Goal: Information Seeking & Learning: Learn about a topic

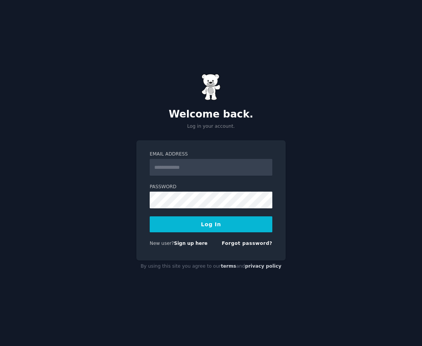
click at [202, 167] on input "Email Address" at bounding box center [211, 167] width 122 height 17
click at [173, 171] on input "Email Address" at bounding box center [211, 167] width 122 height 17
type input "**********"
click at [211, 228] on button "Log In" at bounding box center [211, 224] width 122 height 16
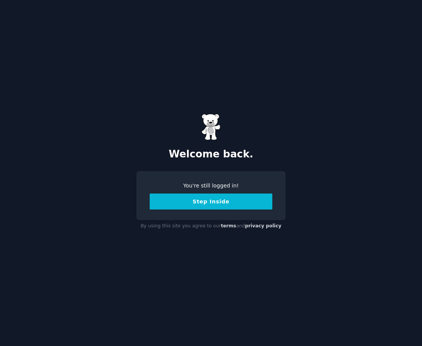
click at [215, 205] on button "Step Inside" at bounding box center [211, 202] width 122 height 16
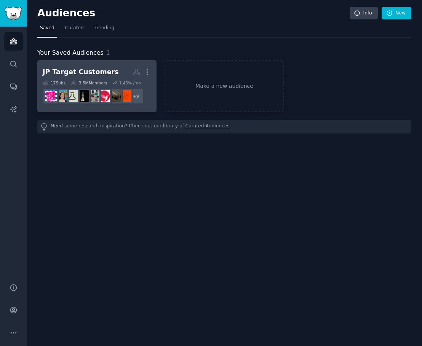
click at [80, 74] on div "JP Target Customers" at bounding box center [81, 72] width 76 height 10
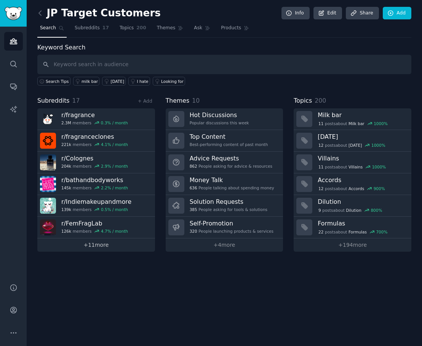
click at [96, 242] on link "+ 11 more" at bounding box center [96, 245] width 118 height 13
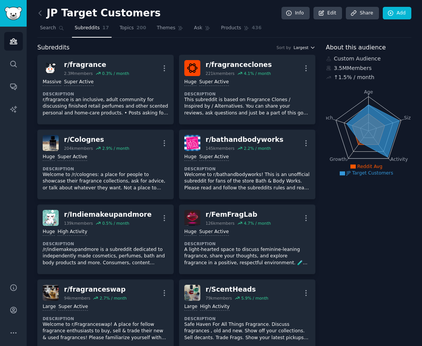
click at [304, 48] on span "Largest" at bounding box center [300, 47] width 15 height 5
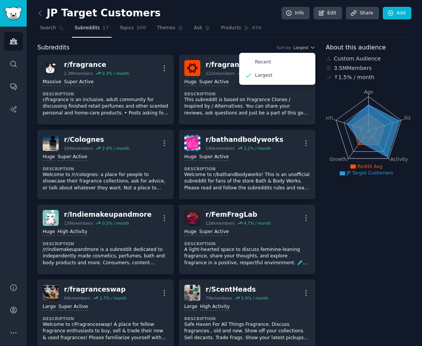
click at [212, 49] on div "Subreddits Sort by Largest Recent Largest" at bounding box center [176, 48] width 278 height 10
